Goal: Information Seeking & Learning: Learn about a topic

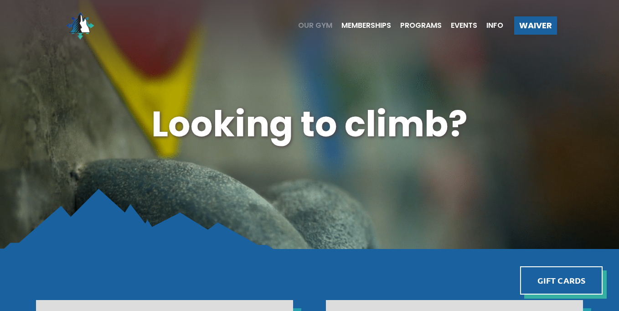
click at [316, 27] on span "Our Gym" at bounding box center [315, 25] width 34 height 7
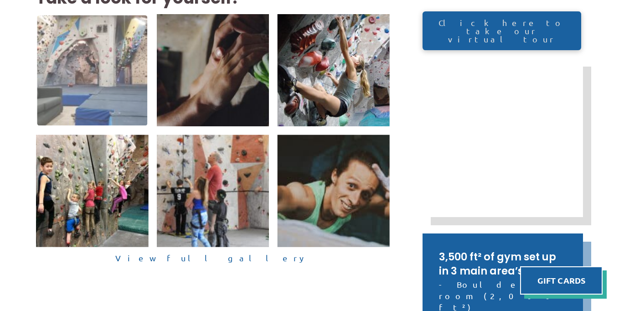
scroll to position [228, 0]
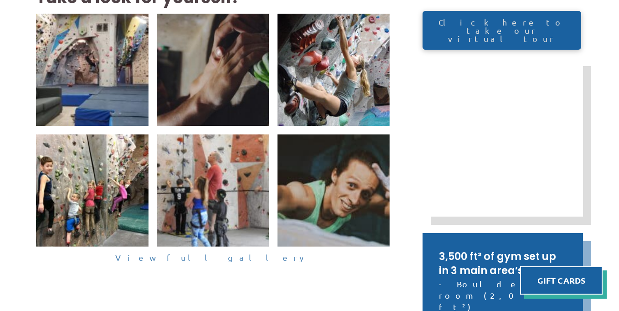
click at [237, 262] on link "View full gallery" at bounding box center [213, 258] width 354 height 14
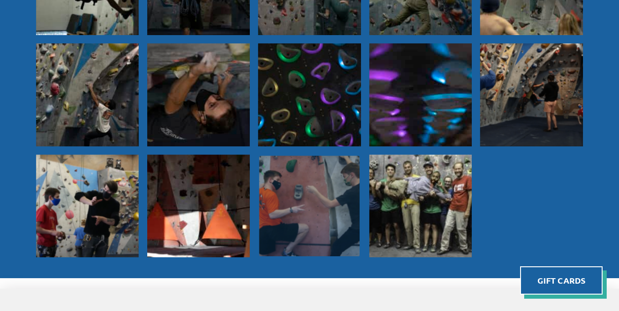
scroll to position [852, 0]
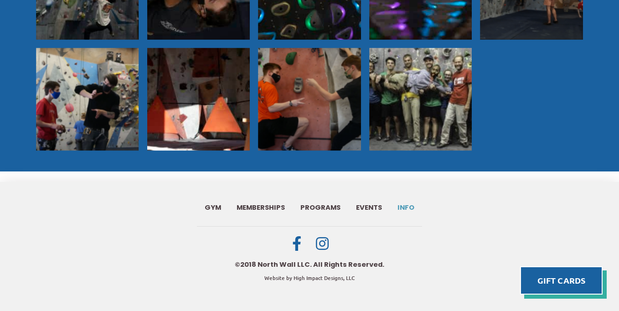
click at [403, 206] on span "Info" at bounding box center [405, 207] width 17 height 7
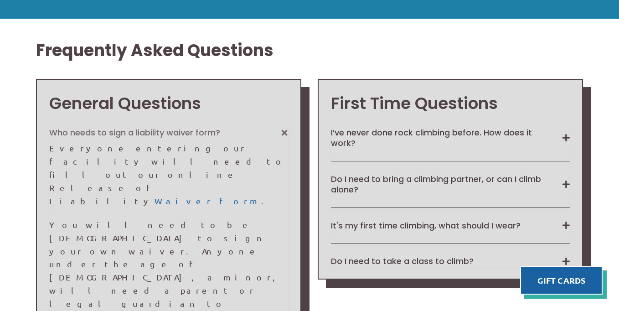
scroll to position [684, 0]
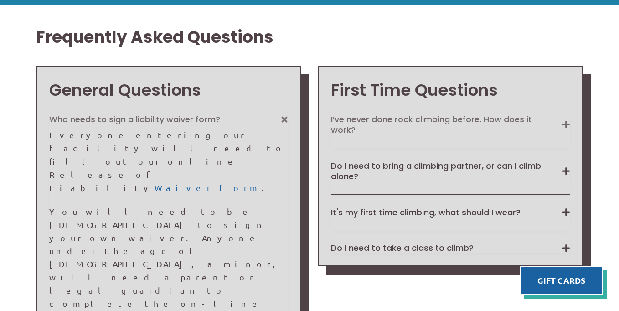
click at [554, 117] on button "I’ve never done rock climbing before. How does it work?" at bounding box center [450, 124] width 239 height 21
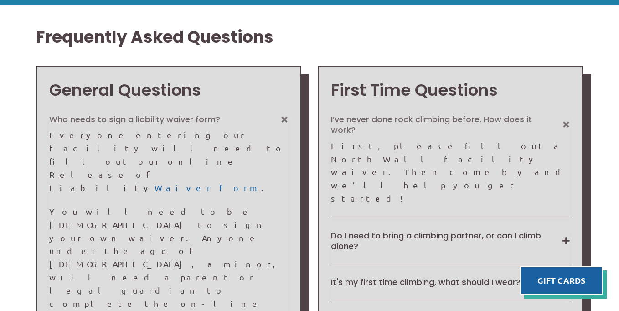
click at [394, 131] on button "I’ve never done rock climbing before. How does it work?" at bounding box center [450, 124] width 239 height 21
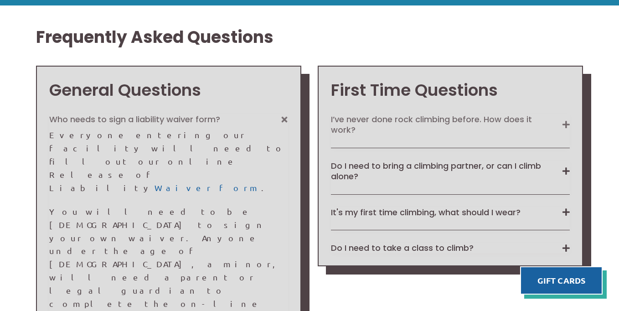
scroll to position [729, 0]
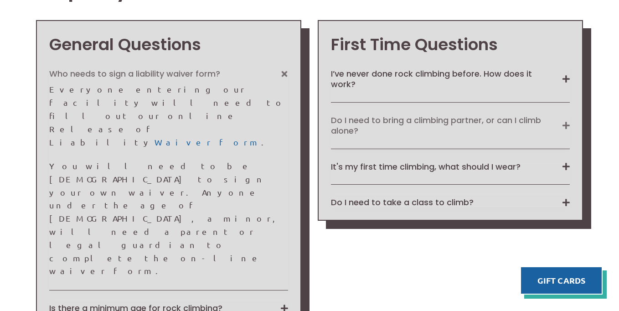
click at [394, 126] on button "Do I need to bring a climbing partner, or can I climb alone?" at bounding box center [450, 125] width 239 height 21
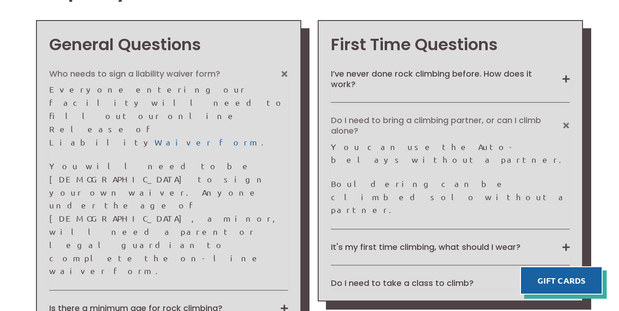
click at [394, 126] on button "Do I need to bring a climbing partner, or can I climb alone?" at bounding box center [450, 125] width 239 height 21
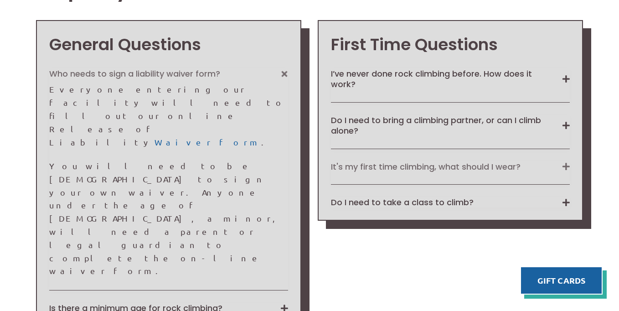
click at [393, 168] on button "It's my first time climbing, what should I wear?" at bounding box center [450, 166] width 239 height 10
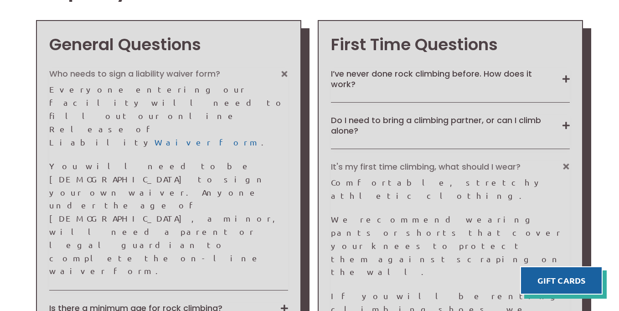
click at [391, 164] on button "It's my first time climbing, what should I wear?" at bounding box center [450, 166] width 239 height 10
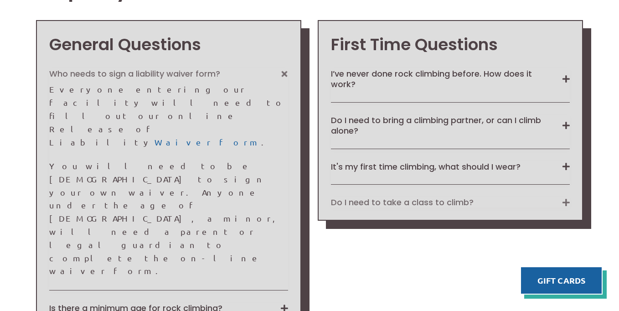
click at [391, 206] on button "Do I need to take a class to climb?" at bounding box center [450, 202] width 239 height 10
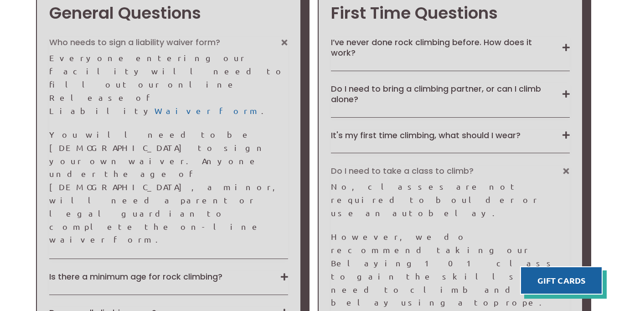
scroll to position [775, 0]
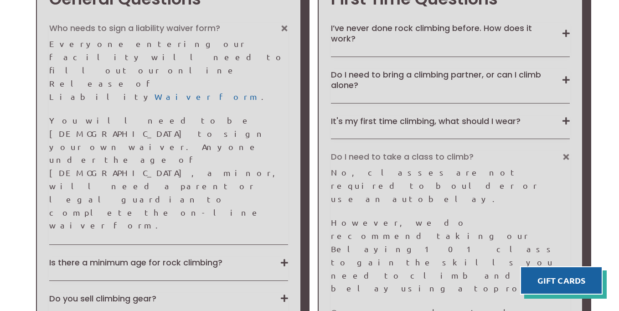
click at [400, 161] on button "Do I need to take a class to climb?" at bounding box center [450, 156] width 239 height 10
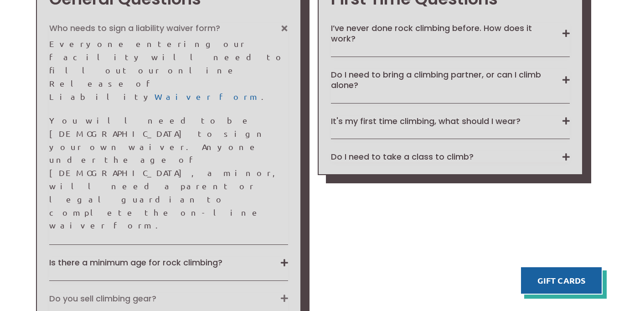
click at [145, 293] on button "Do you sell climbing gear?" at bounding box center [168, 298] width 239 height 10
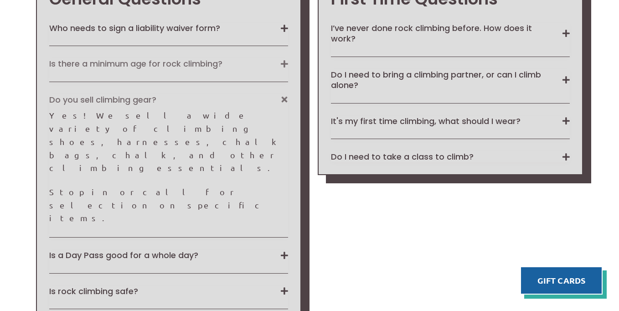
click at [186, 67] on button "Is there a minimum age for rock climbing?" at bounding box center [168, 63] width 239 height 10
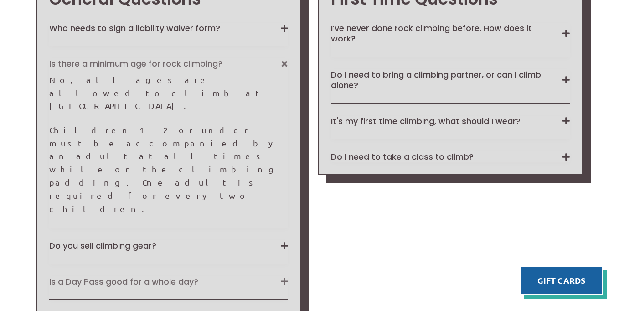
click at [175, 276] on button "Is a Day Pass good for a whole day?" at bounding box center [168, 281] width 239 height 10
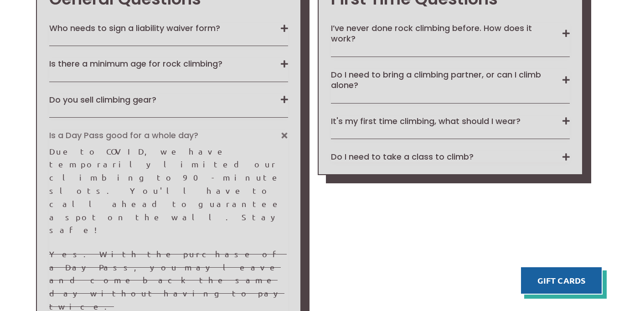
click at [152, 133] on button "Is a Day Pass good for a whole day?" at bounding box center [168, 135] width 239 height 10
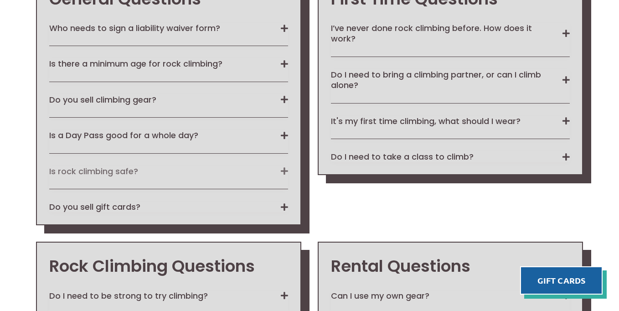
click at [127, 170] on button "Is rock climbing safe?" at bounding box center [168, 171] width 239 height 10
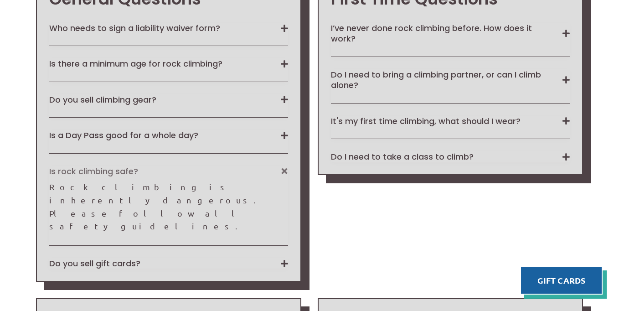
click at [127, 170] on button "Is rock climbing safe?" at bounding box center [168, 171] width 239 height 10
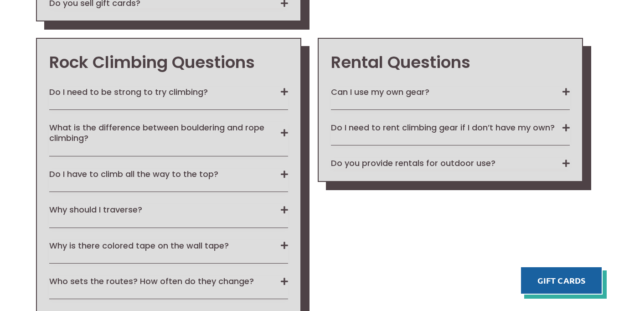
scroll to position [1003, 0]
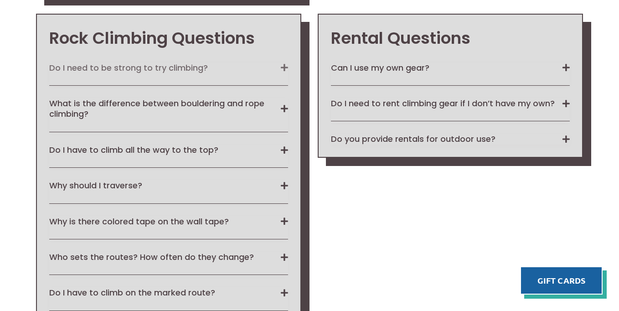
click at [175, 72] on button "Do I need to be strong to try climbing?" at bounding box center [168, 67] width 239 height 10
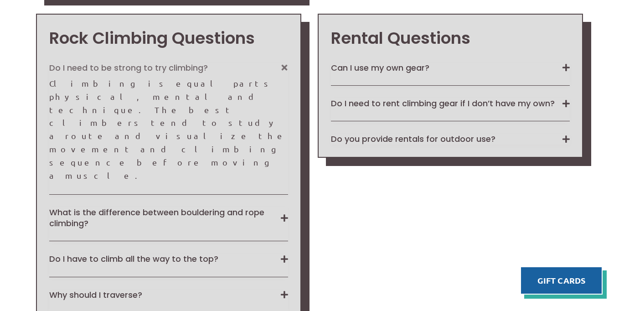
click at [175, 72] on button "Do I need to be strong to try climbing?" at bounding box center [168, 67] width 239 height 10
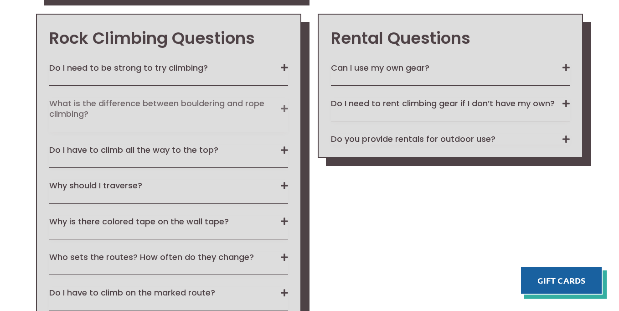
click at [178, 114] on button "What is the difference between bouldering and rope climbing?" at bounding box center [168, 108] width 239 height 21
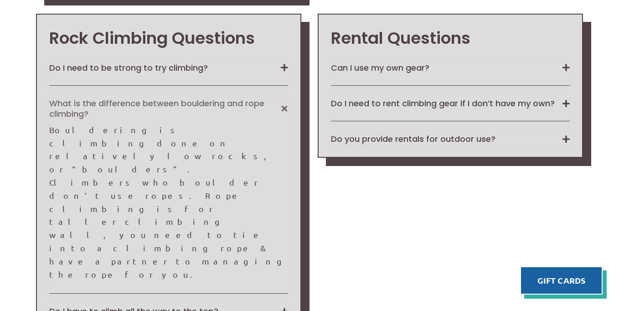
click at [178, 114] on button "What is the difference between bouldering and rope climbing?" at bounding box center [168, 108] width 239 height 21
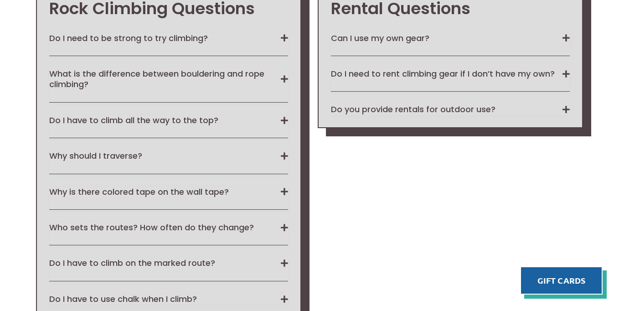
scroll to position [1048, 0]
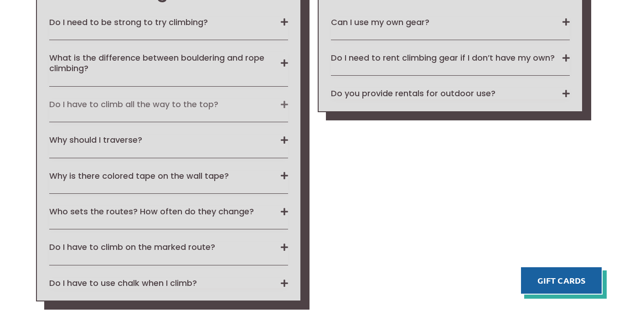
click at [213, 101] on button "Do I have to climb all the way to the top?" at bounding box center [168, 104] width 239 height 10
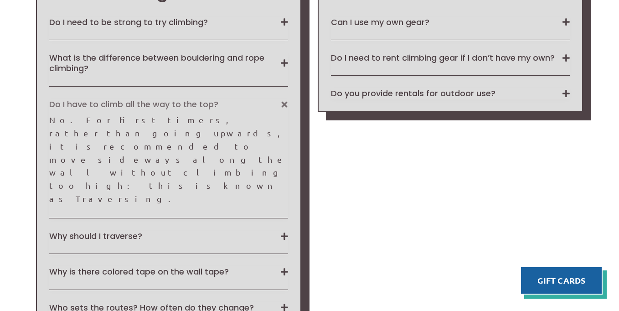
click at [213, 101] on button "Do I have to climb all the way to the top?" at bounding box center [168, 104] width 239 height 10
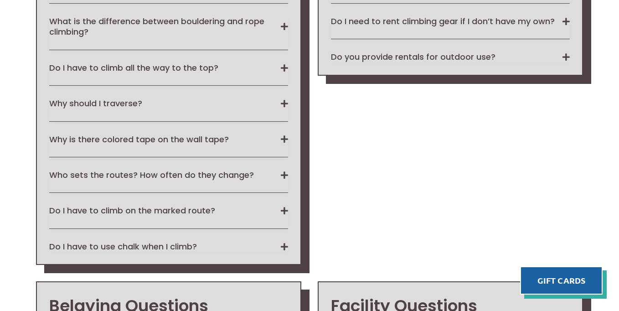
scroll to position [1139, 0]
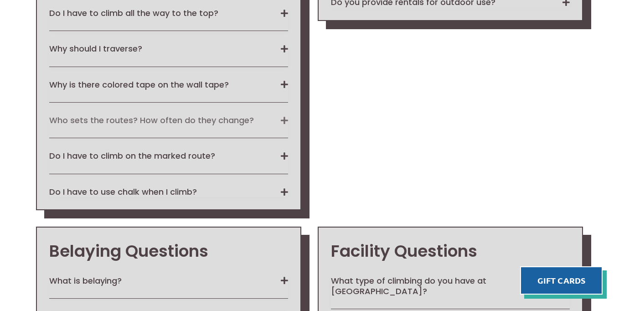
click at [190, 117] on button "Who sets the routes? How often do they change?" at bounding box center [168, 120] width 239 height 10
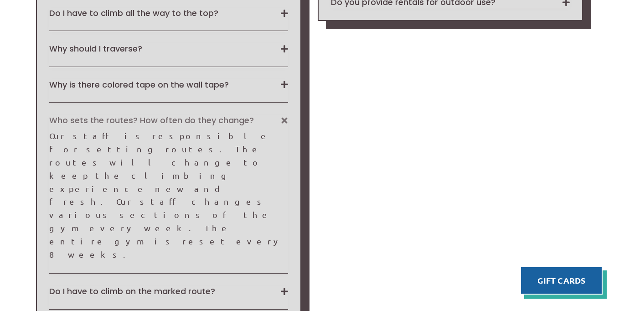
click at [190, 120] on button "Who sets the routes? How often do they change?" at bounding box center [168, 120] width 239 height 10
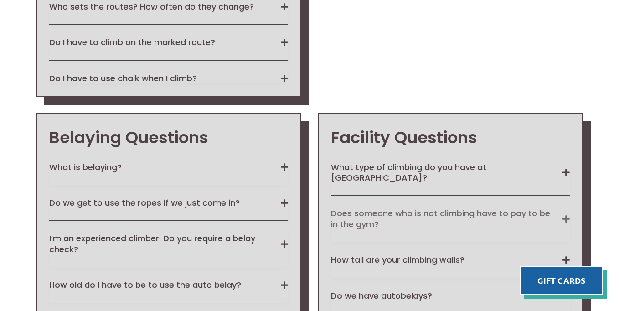
scroll to position [1322, 0]
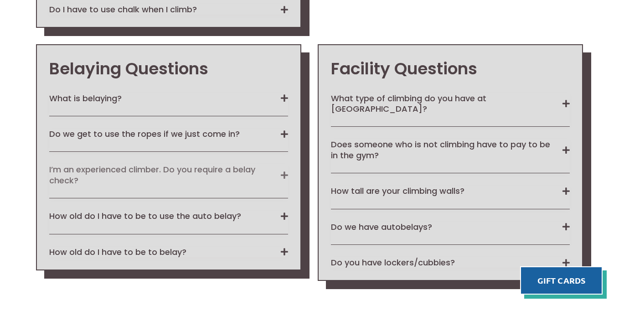
click at [208, 175] on button "I’m an experienced climber. Do you require a belay check?" at bounding box center [168, 174] width 239 height 21
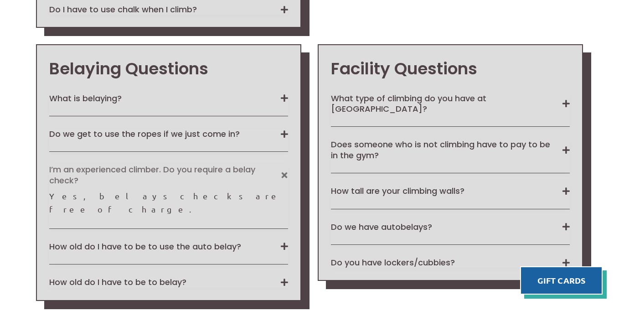
click at [209, 173] on button "I’m an experienced climber. Do you require a belay check?" at bounding box center [168, 174] width 239 height 21
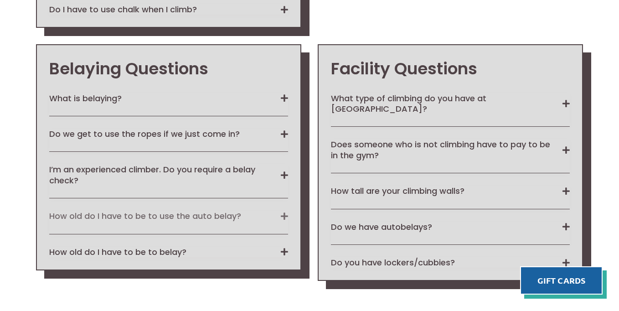
click at [207, 217] on button "How old do I have to be to use the auto belay?" at bounding box center [168, 216] width 239 height 10
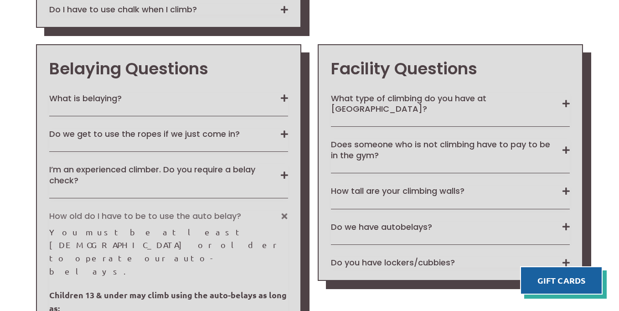
click at [207, 217] on button "How old do I have to be to use the auto belay?" at bounding box center [168, 216] width 239 height 10
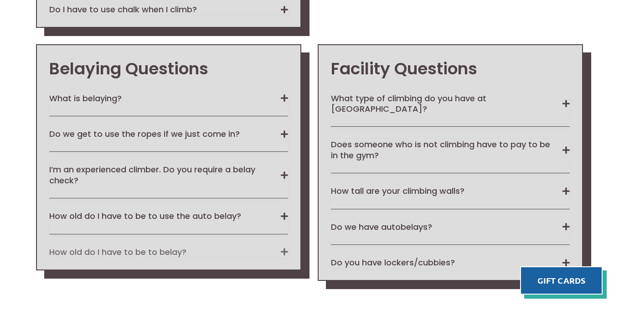
click at [164, 256] on button "How old do I have to be to belay?" at bounding box center [168, 252] width 239 height 10
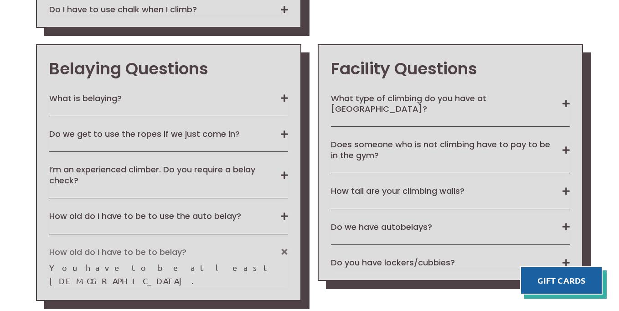
click at [164, 254] on button "How old do I have to be to belay?" at bounding box center [168, 252] width 239 height 10
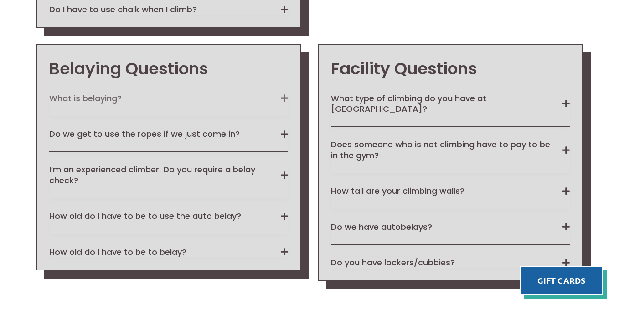
click at [99, 93] on button "What is belaying?" at bounding box center [168, 98] width 239 height 10
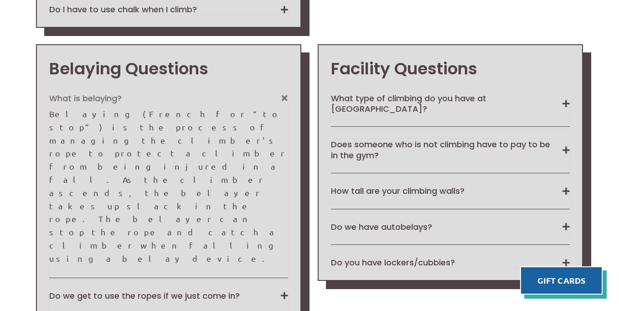
click at [99, 94] on button "What is belaying?" at bounding box center [168, 98] width 239 height 10
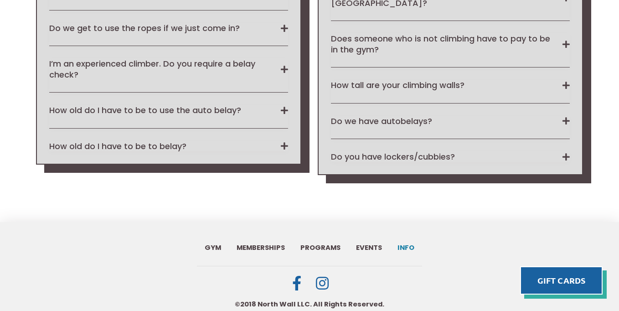
scroll to position [1411, 0]
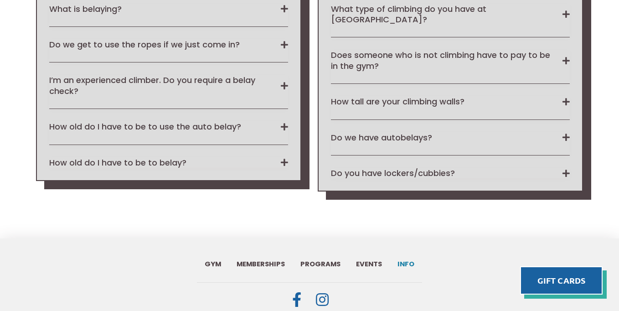
click at [423, 135] on div "Do we have autobelays? Yep! We have 5 autobelays." at bounding box center [450, 143] width 239 height 23
click at [423, 168] on button "Do you have lockers/cubbies?" at bounding box center [450, 173] width 239 height 10
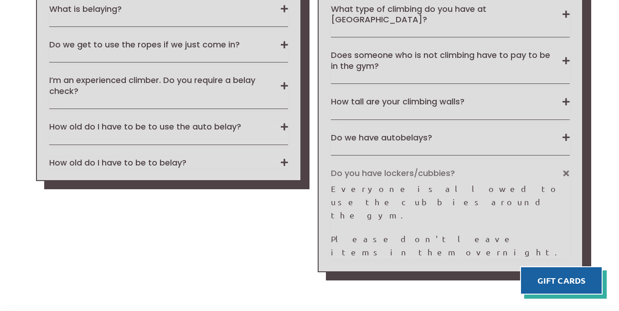
click at [423, 168] on button "Do you have lockers/cubbies?" at bounding box center [450, 173] width 239 height 10
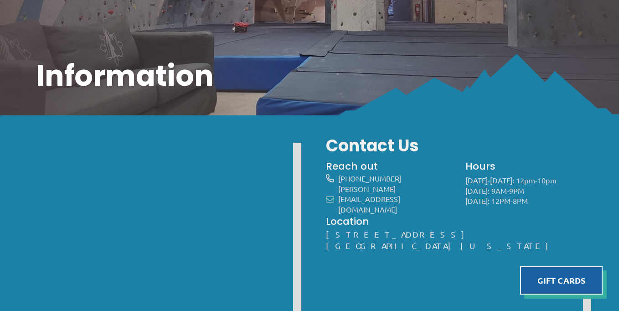
scroll to position [0, 0]
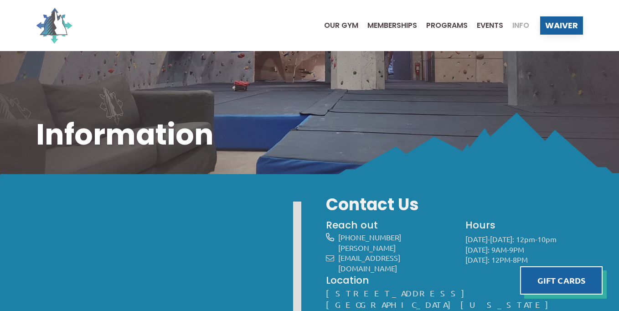
click at [64, 27] on img at bounding box center [54, 25] width 36 height 36
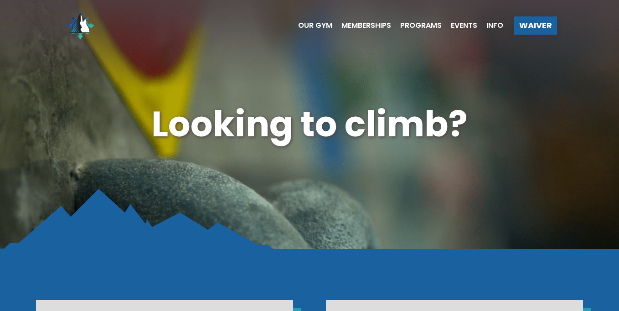
scroll to position [228, 0]
